Goal: Information Seeking & Learning: Learn about a topic

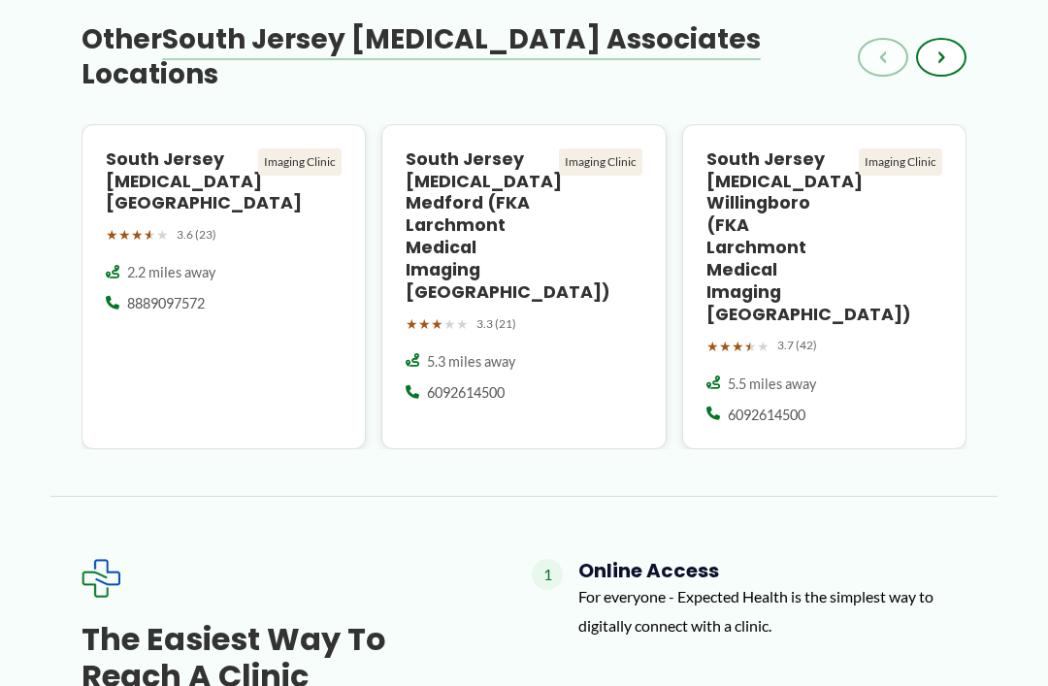
scroll to position [2846, 0]
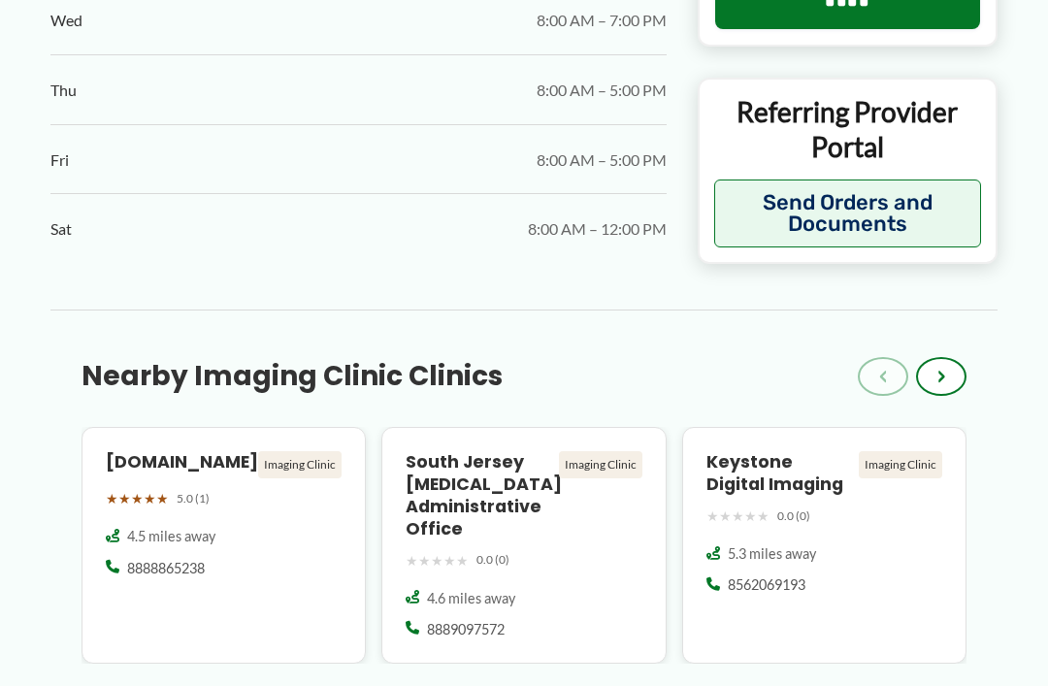
scroll to position [2119, 0]
click at [1007, 588] on div "← Back to Map Larchmont Medical Imaging [GEOGRAPHIC_DATA] ★ ★ ★ ★ ★ 3.6 (63) Im…" at bounding box center [523, 69] width 1009 height 4022
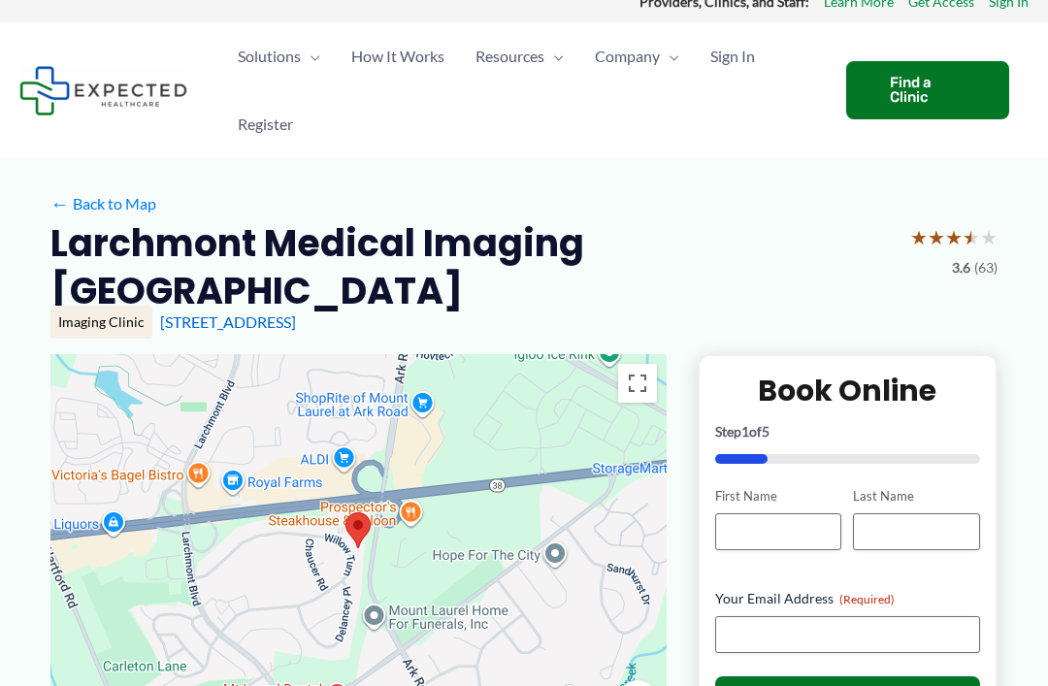
scroll to position [0, 0]
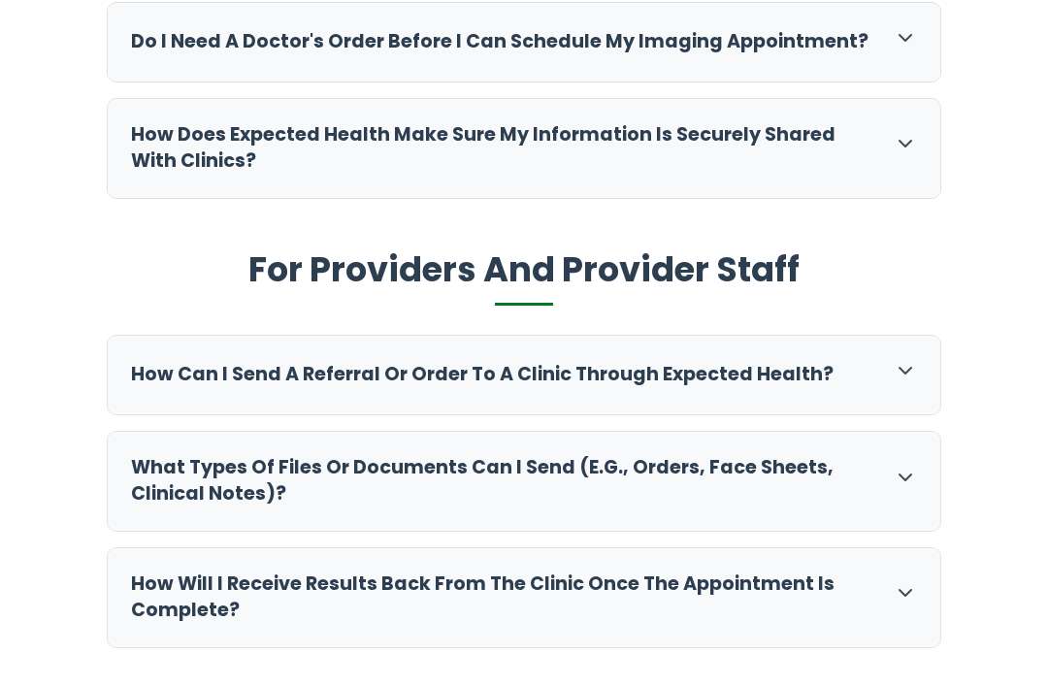
scroll to position [927, 0]
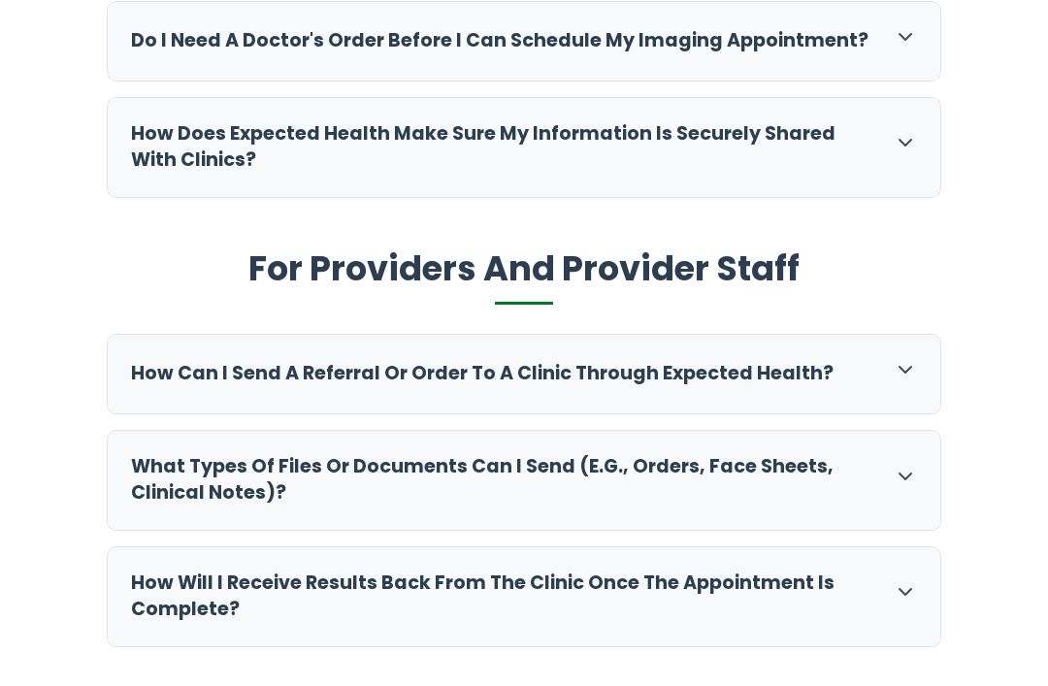
click at [909, 43] on icon at bounding box center [905, 36] width 23 height 23
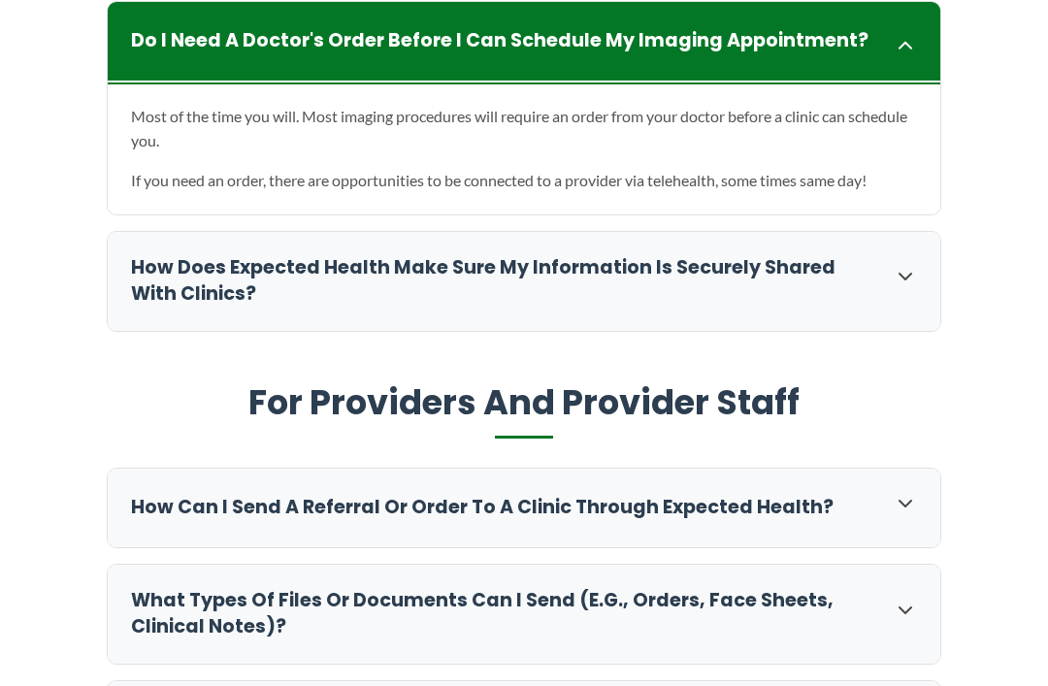
scroll to position [925, 0]
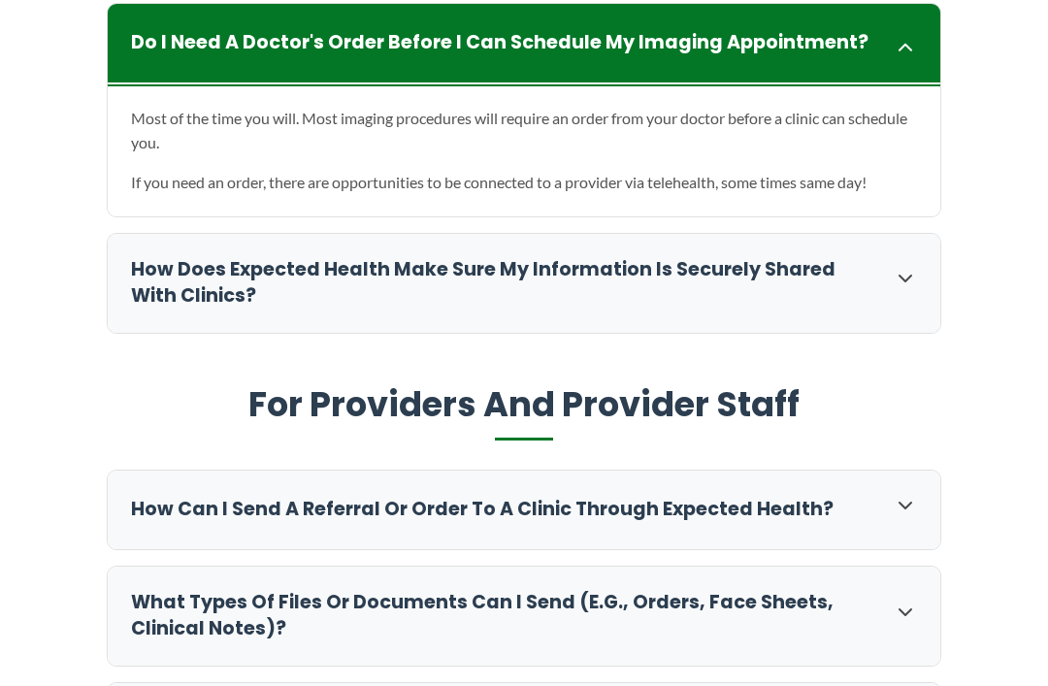
click at [916, 283] on icon at bounding box center [905, 278] width 23 height 23
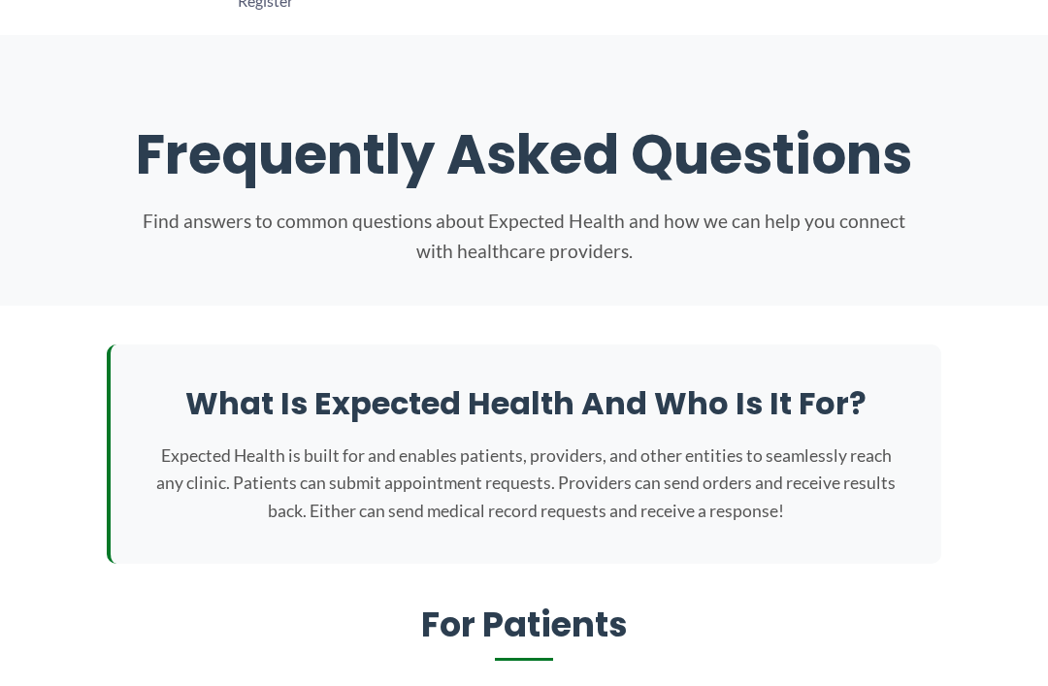
scroll to position [0, 0]
